Goal: Find specific page/section: Find specific page/section

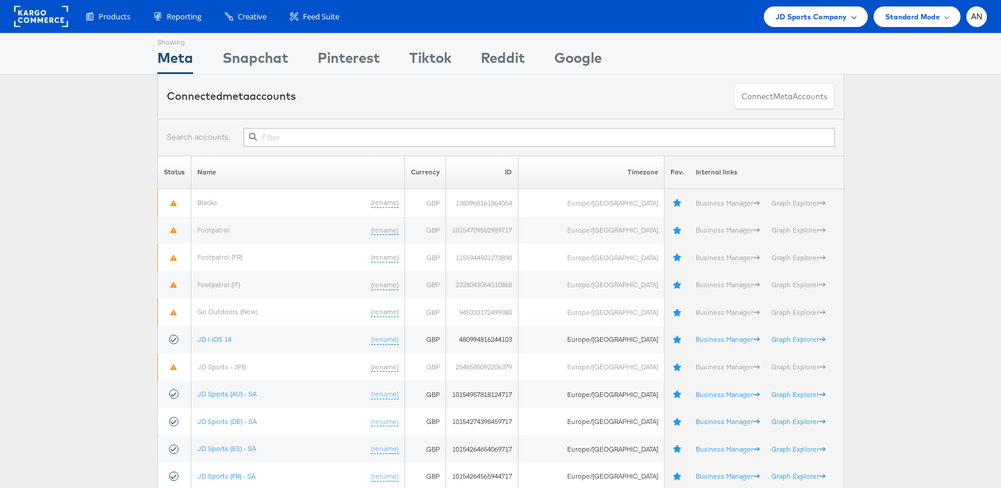
click at [827, 13] on span "JD Sports Company" at bounding box center [812, 17] width 72 height 12
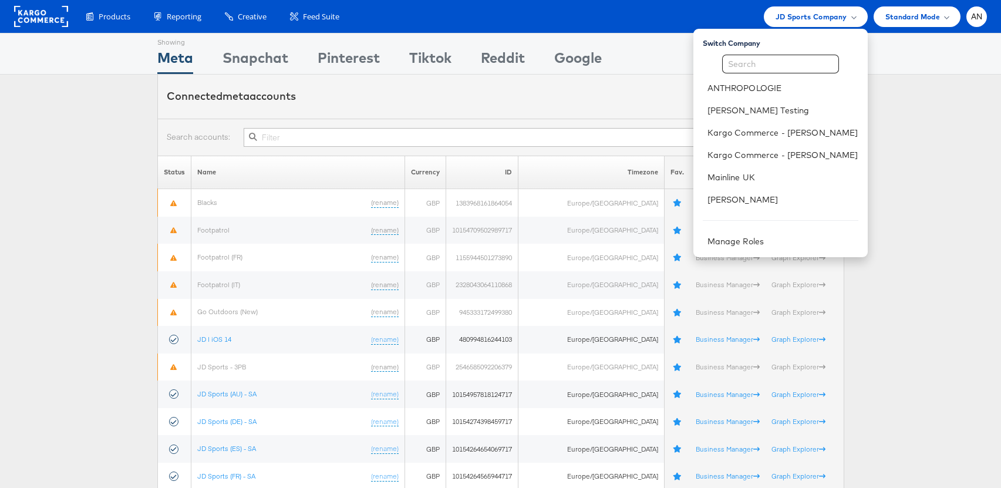
scroll to position [3, 0]
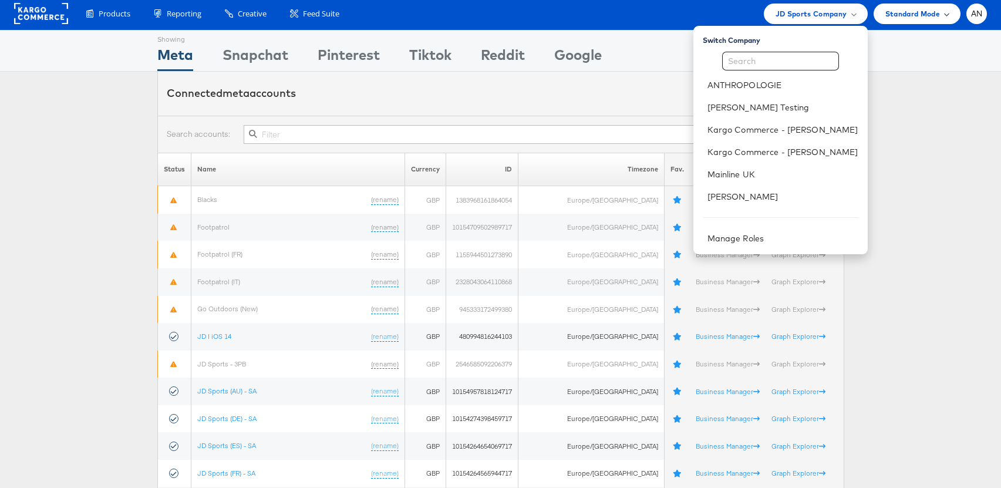
click at [929, 10] on span "Standard Mode" at bounding box center [912, 14] width 55 height 12
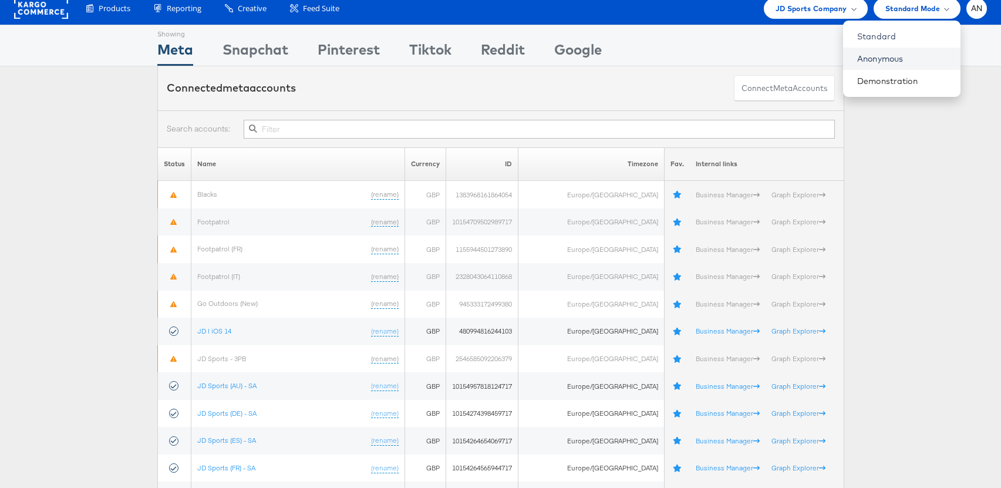
scroll to position [10, 0]
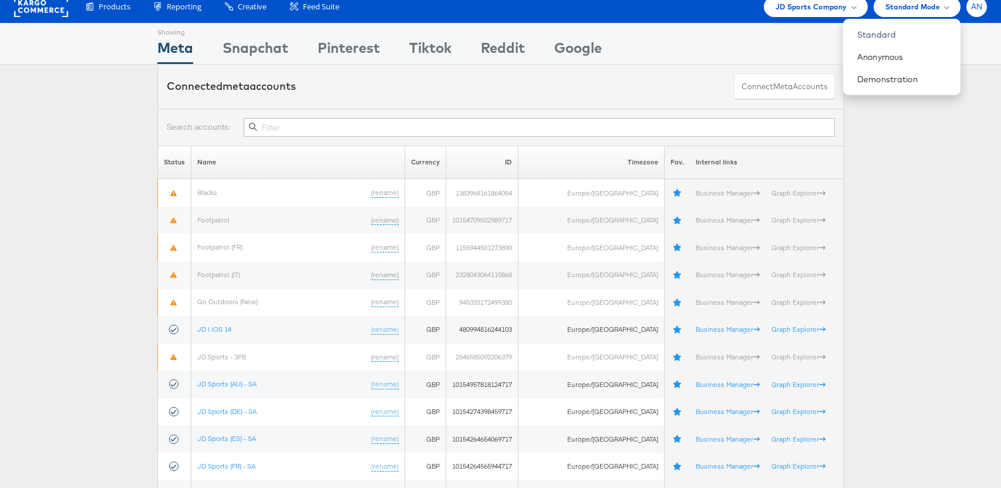
click at [982, 4] on span "AN" at bounding box center [977, 7] width 12 height 8
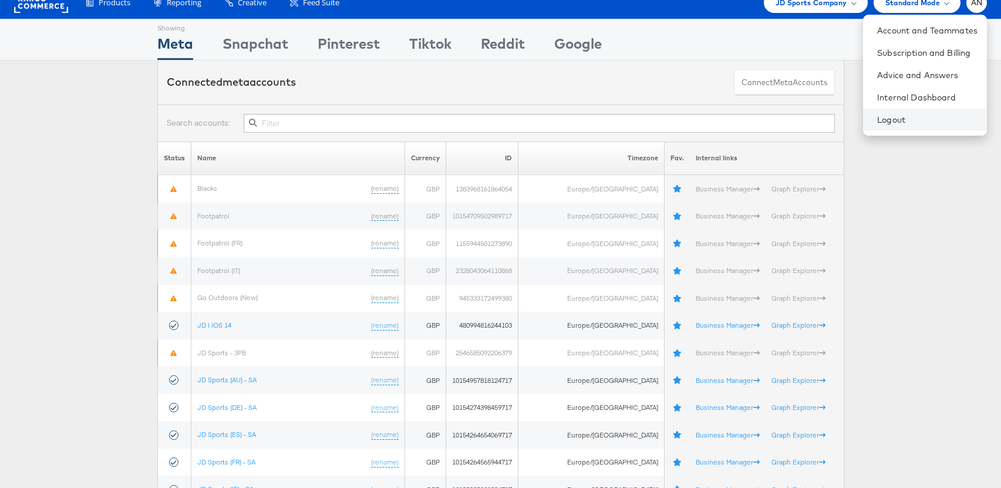
scroll to position [15, 0]
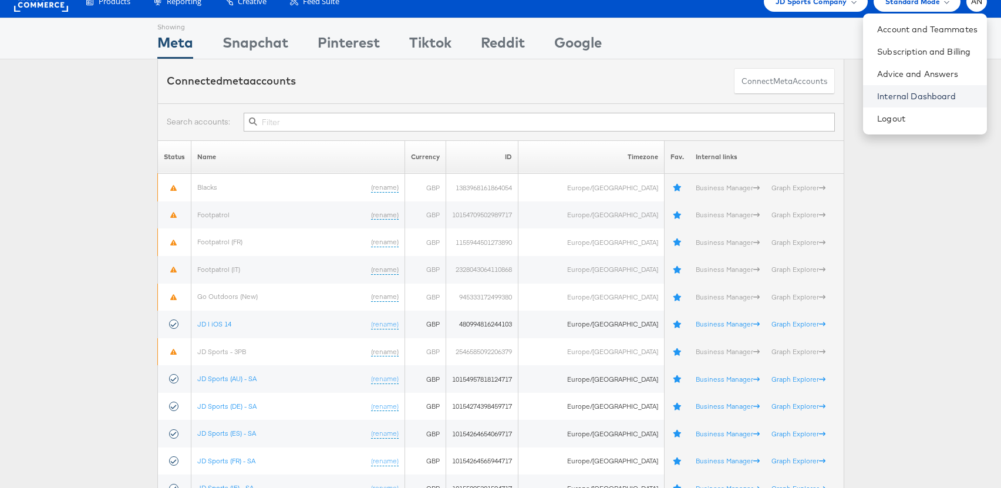
click at [931, 97] on link "Internal Dashboard" at bounding box center [927, 96] width 100 height 12
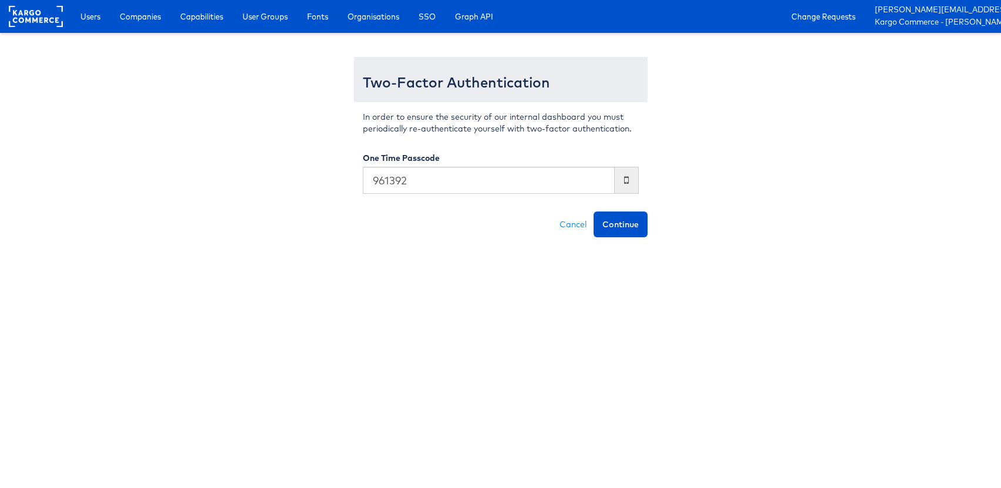
type input "961392"
click at [594, 211] on button "Continue" at bounding box center [621, 224] width 54 height 26
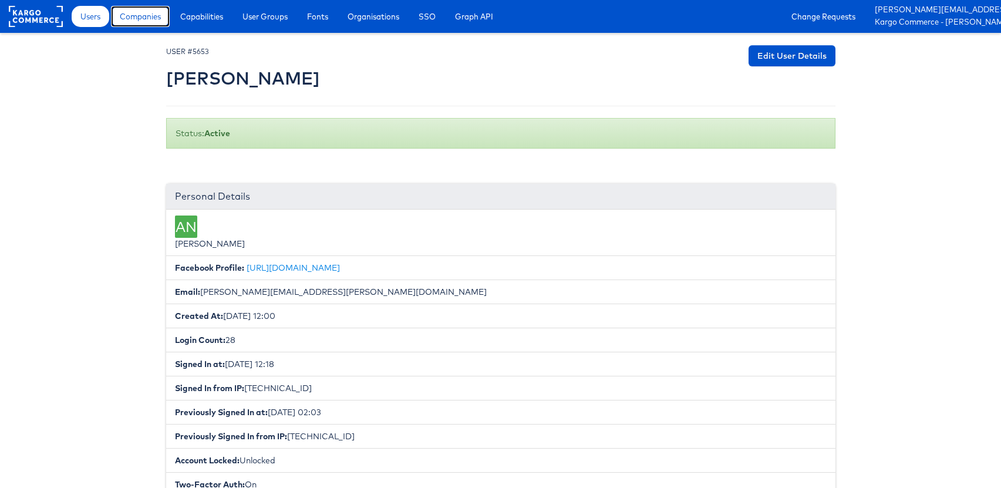
click at [134, 16] on span "Companies" at bounding box center [140, 17] width 41 height 12
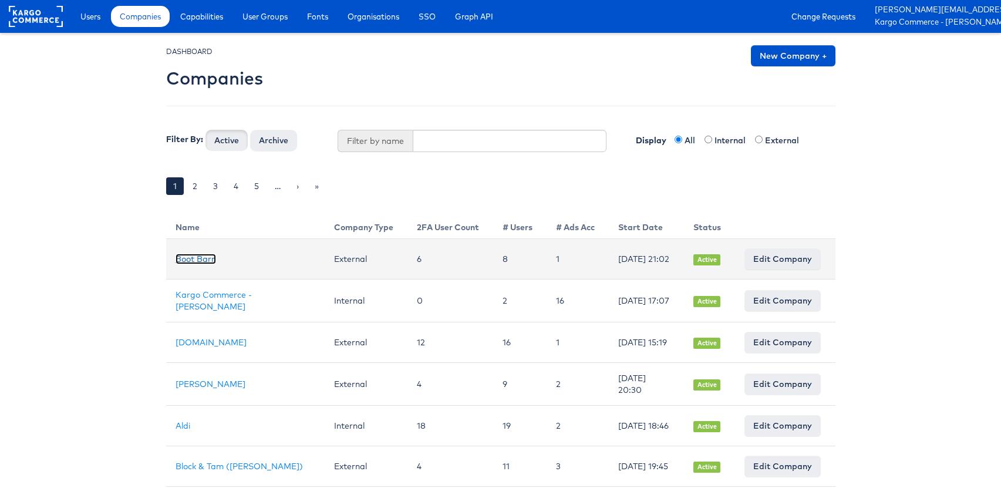
click at [205, 263] on link "Boot Barn" at bounding box center [196, 259] width 41 height 11
